Goal: Transaction & Acquisition: Purchase product/service

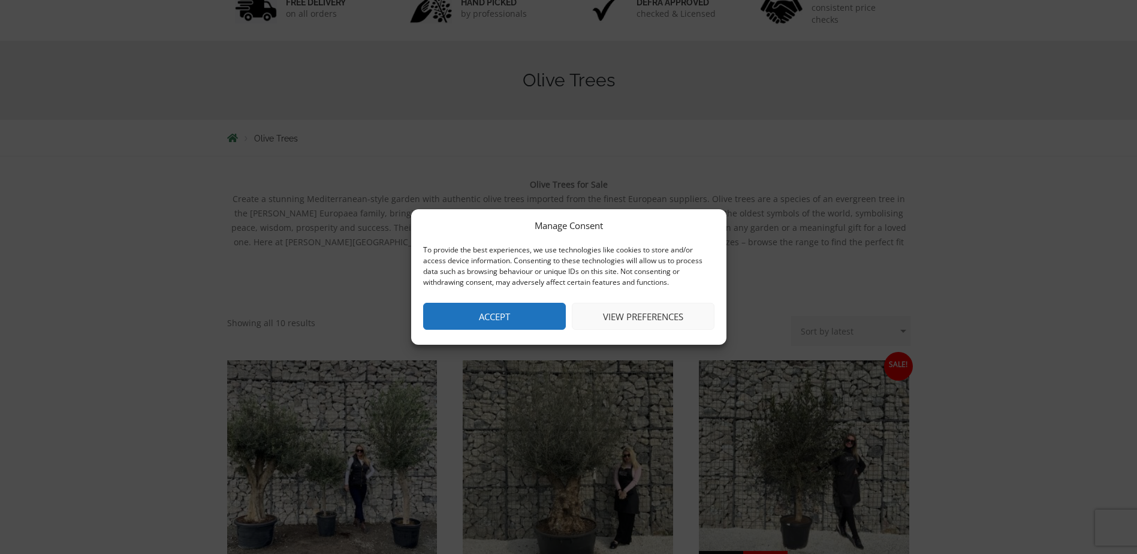
scroll to position [240, 0]
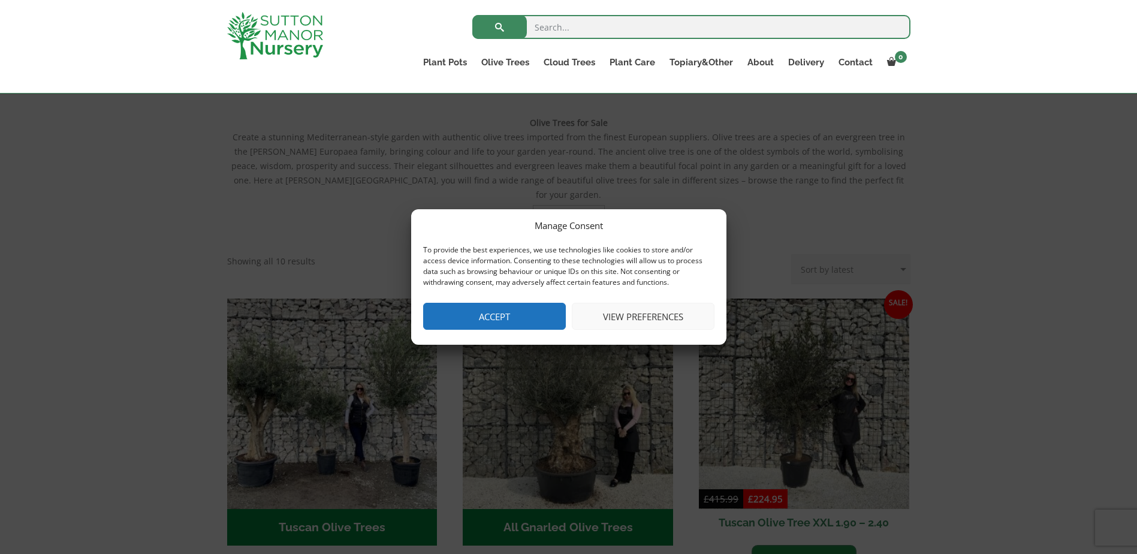
click at [517, 321] on button "Accept" at bounding box center [494, 316] width 143 height 27
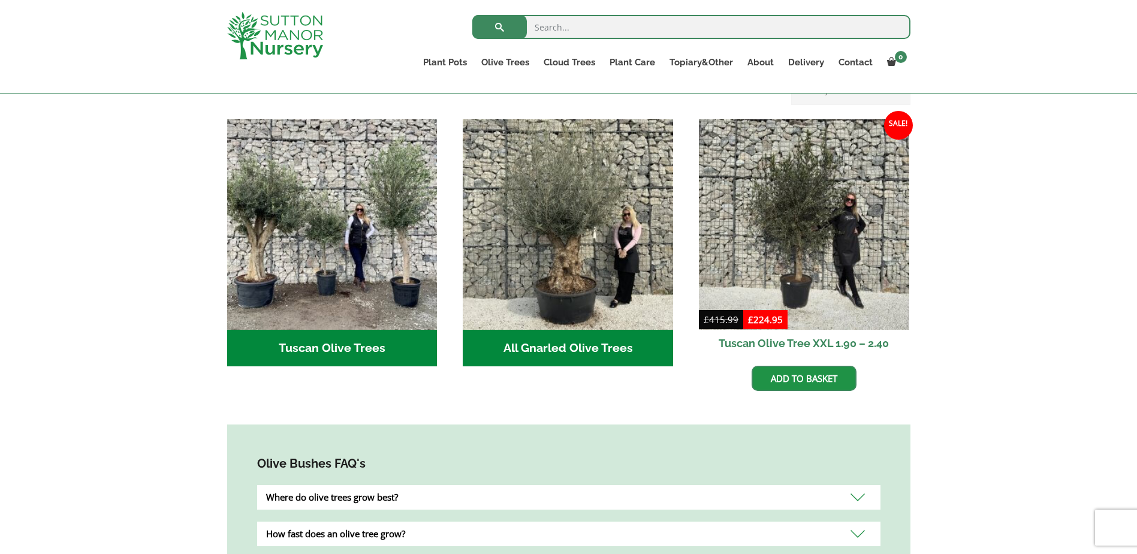
scroll to position [420, 0]
click at [561, 336] on h2 "All Gnarled Olive Trees (208)" at bounding box center [568, 347] width 210 height 37
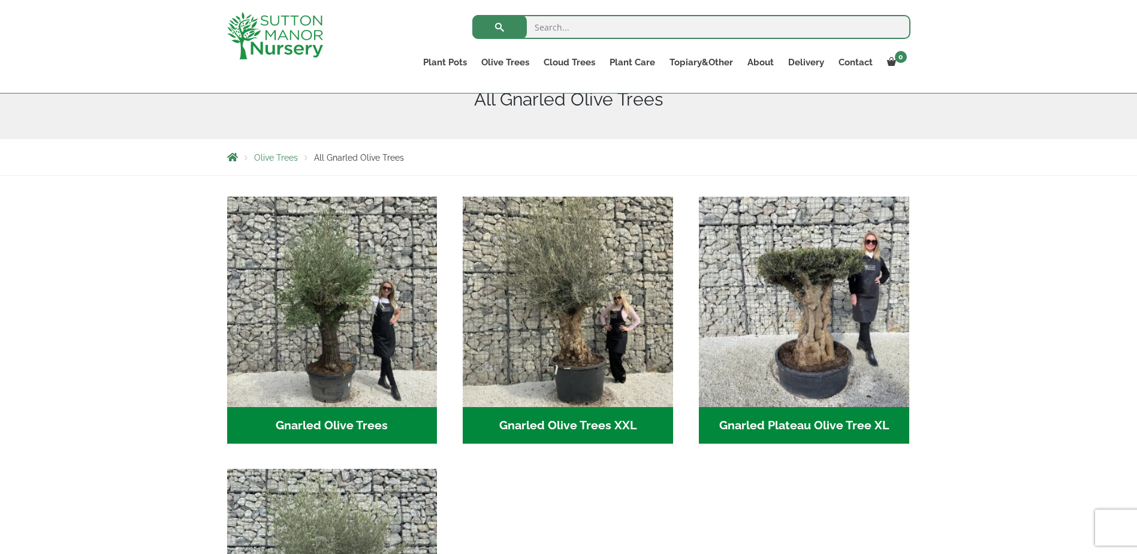
scroll to position [180, 0]
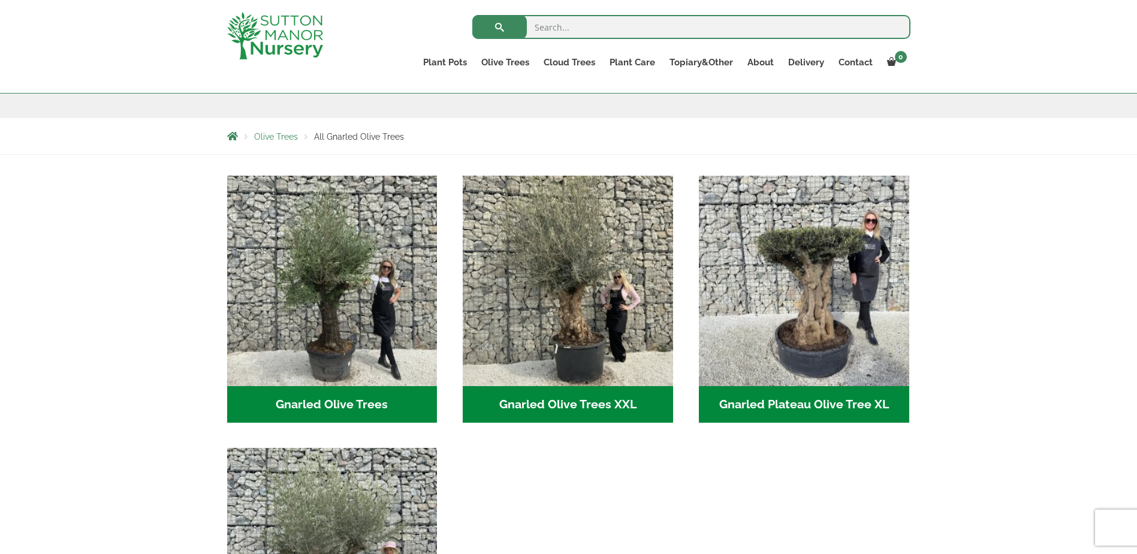
click at [348, 403] on h2 "Gnarled Olive Trees (122)" at bounding box center [332, 404] width 210 height 37
